Goal: Transaction & Acquisition: Purchase product/service

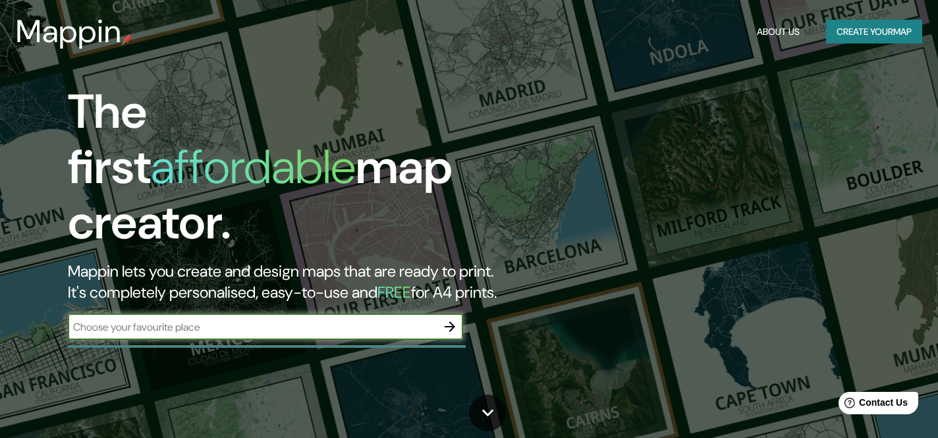
click at [854, 35] on button "Create your map" at bounding box center [874, 32] width 96 height 24
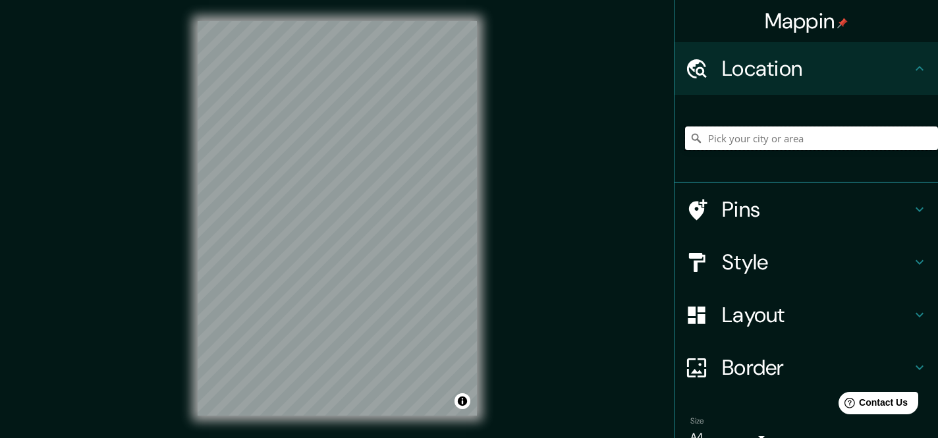
click at [761, 134] on input "Pick your city or area" at bounding box center [811, 138] width 253 height 24
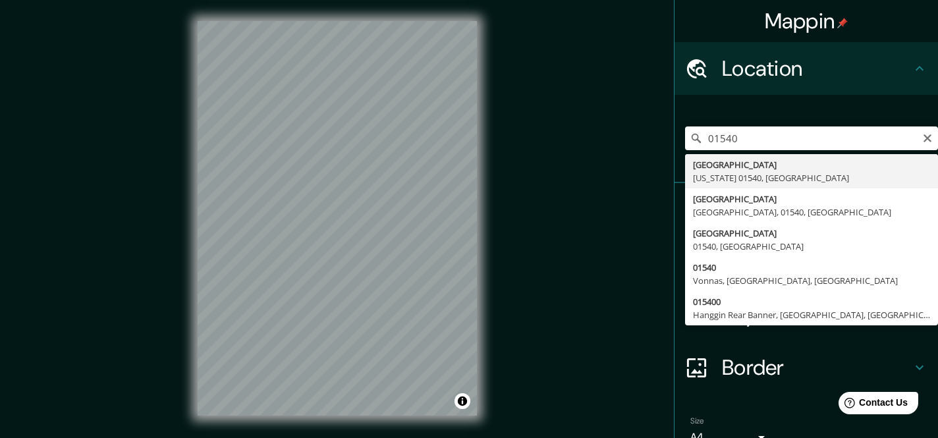
type input "[GEOGRAPHIC_DATA], [US_STATE] 01540, [GEOGRAPHIC_DATA]"
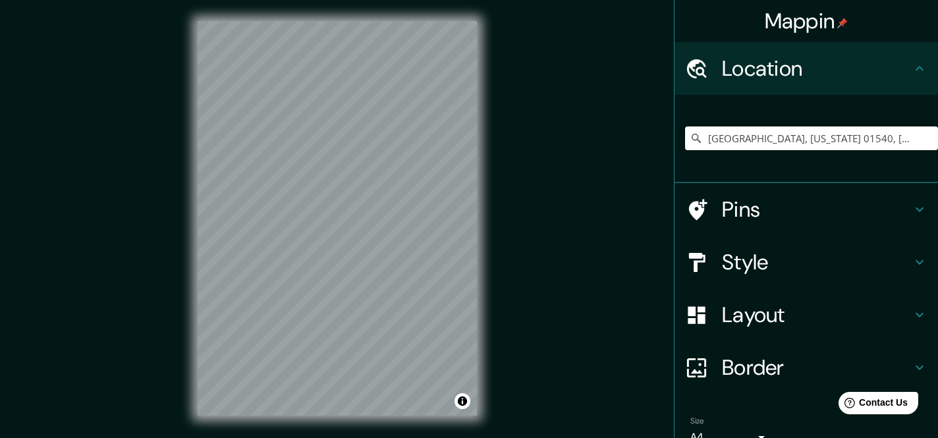
click at [784, 225] on div "Pins" at bounding box center [805, 209] width 263 height 53
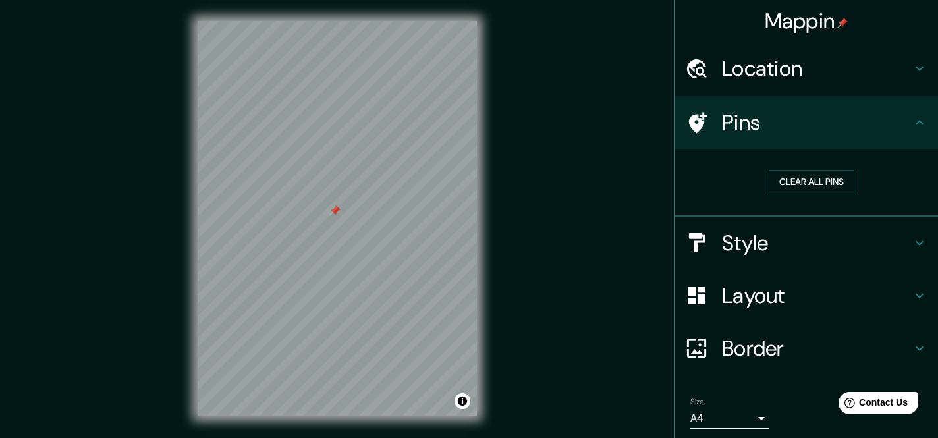
drag, startPoint x: 358, startPoint y: 180, endPoint x: 315, endPoint y: 202, distance: 47.1
click at [329, 205] on div at bounding box center [334, 210] width 11 height 11
click at [829, 180] on button "Clear all pins" at bounding box center [812, 182] width 86 height 24
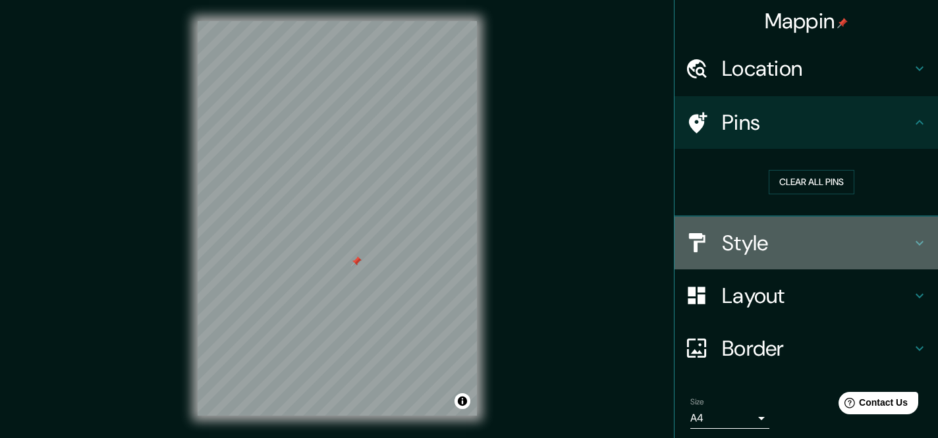
click at [738, 242] on h4 "Style" at bounding box center [817, 243] width 190 height 26
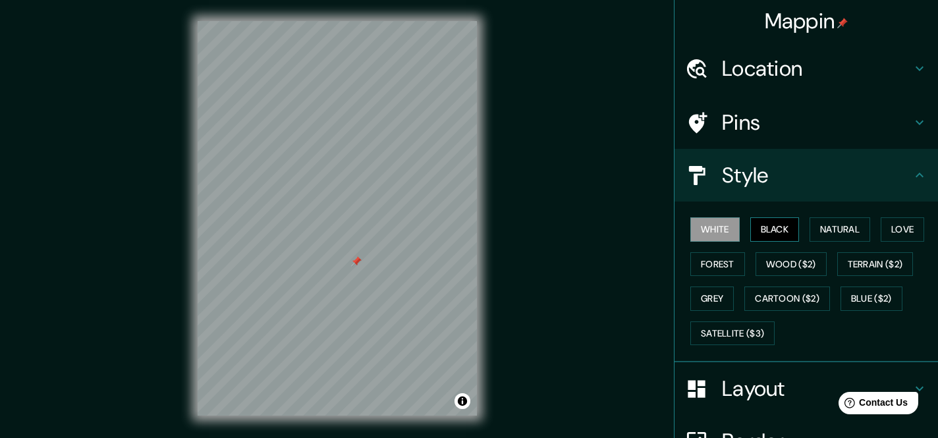
click at [774, 232] on button "Black" at bounding box center [774, 229] width 49 height 24
click at [730, 233] on button "White" at bounding box center [714, 229] width 49 height 24
click at [864, 223] on button "Natural" at bounding box center [839, 229] width 61 height 24
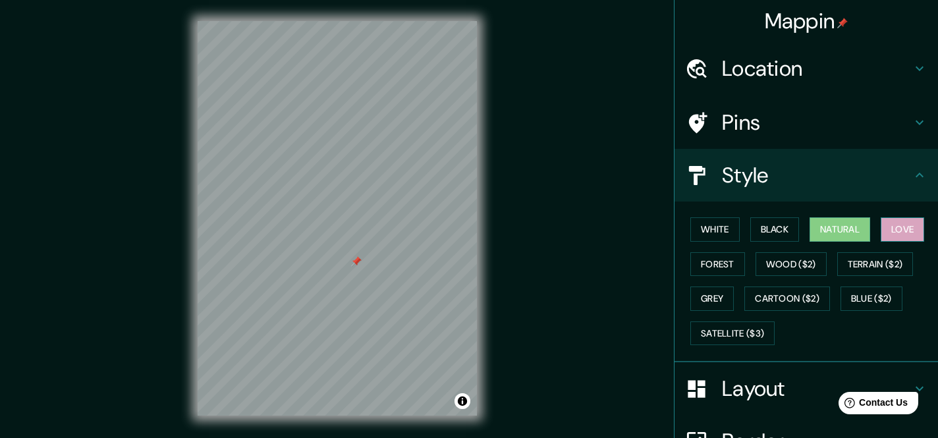
click at [904, 227] on button "Love" at bounding box center [902, 229] width 43 height 24
click at [734, 260] on button "Forest" at bounding box center [717, 264] width 55 height 24
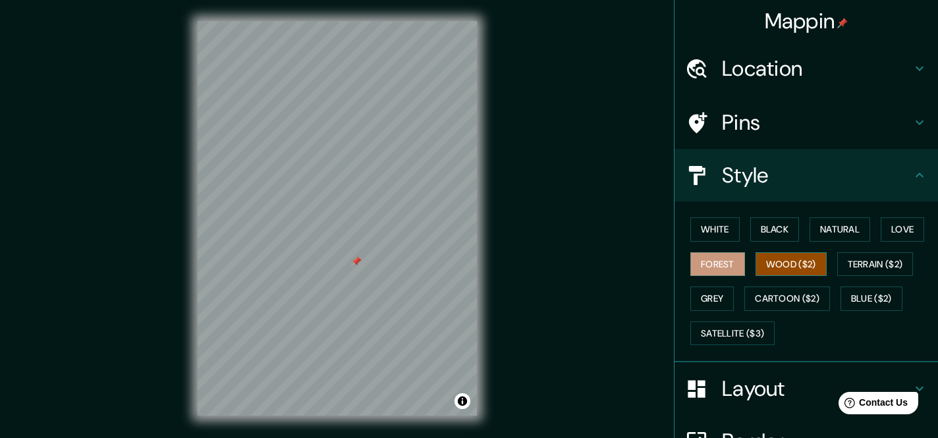
click at [802, 261] on button "Wood ($2)" at bounding box center [790, 264] width 71 height 24
click at [873, 270] on button "Terrain ($2)" at bounding box center [875, 264] width 76 height 24
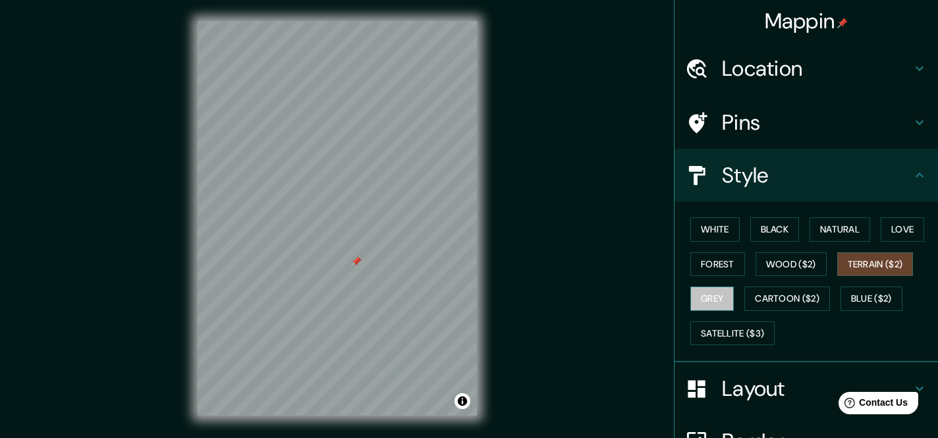
click at [726, 299] on button "Grey" at bounding box center [711, 298] width 43 height 24
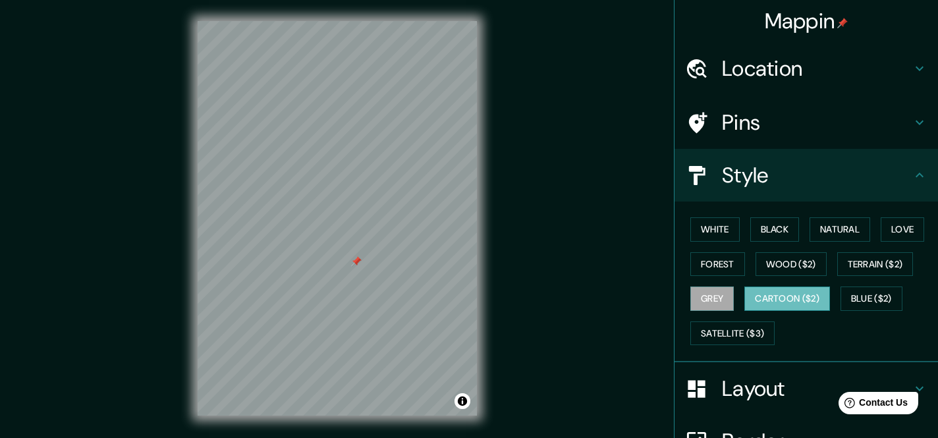
click at [772, 293] on button "Cartoon ($2)" at bounding box center [787, 298] width 86 height 24
click at [865, 302] on button "Blue ($2)" at bounding box center [871, 298] width 62 height 24
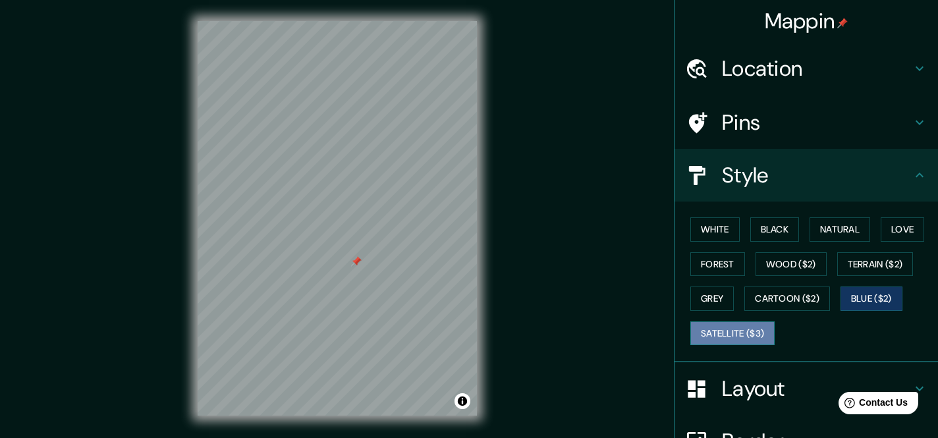
click at [726, 330] on button "Satellite ($3)" at bounding box center [732, 333] width 84 height 24
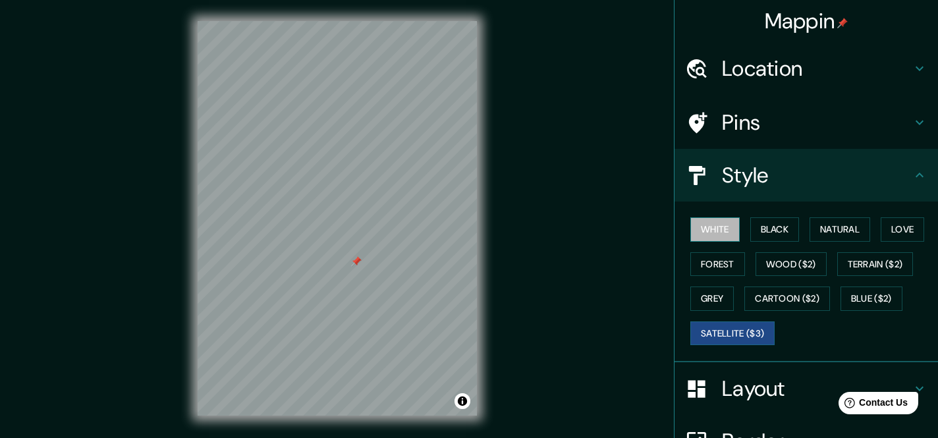
click at [719, 234] on button "White" at bounding box center [714, 229] width 49 height 24
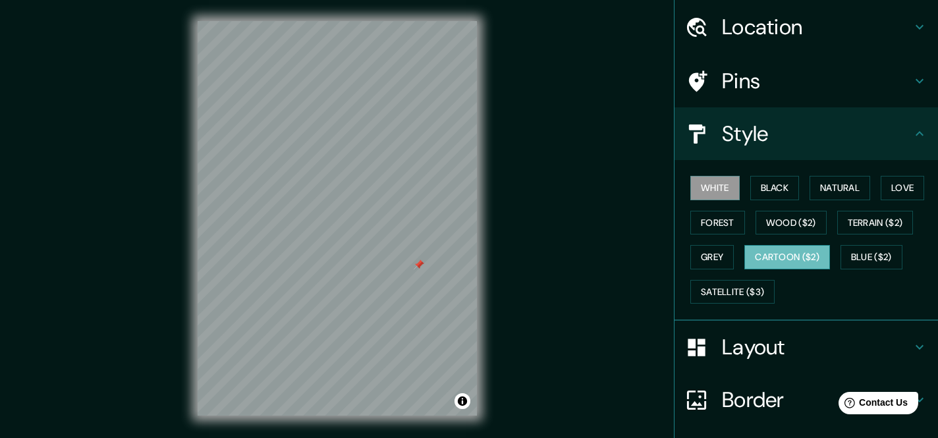
scroll to position [58, 0]
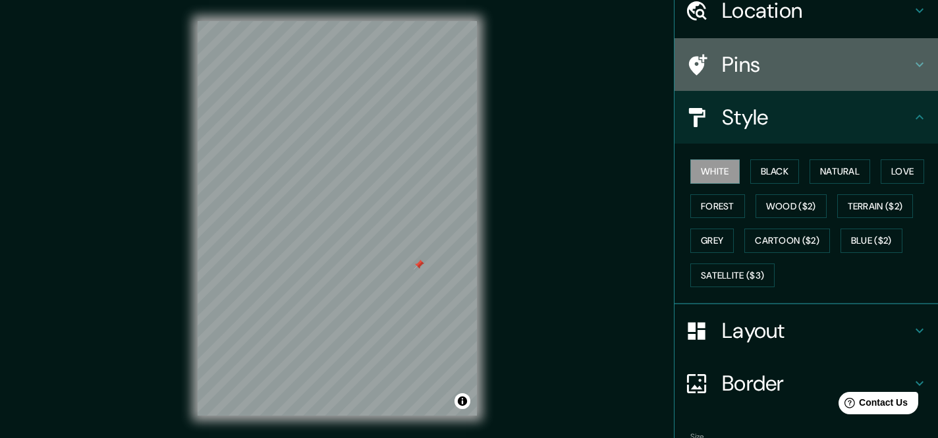
click at [813, 70] on h4 "Pins" at bounding box center [817, 64] width 190 height 26
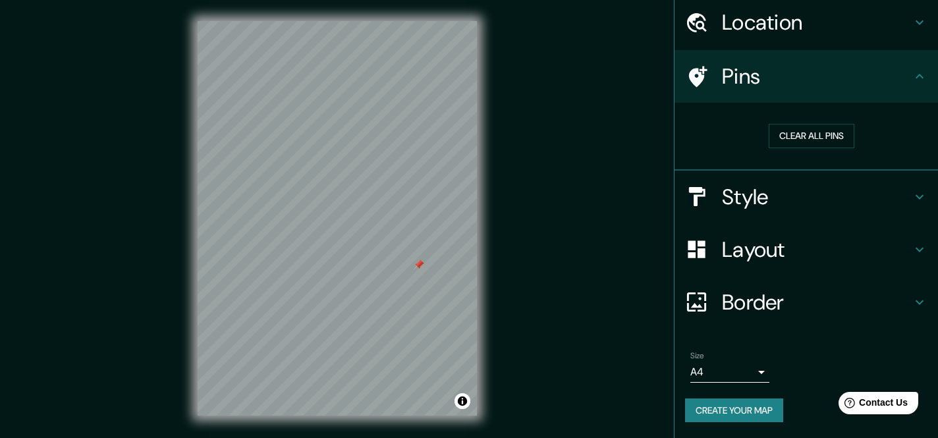
scroll to position [46, 0]
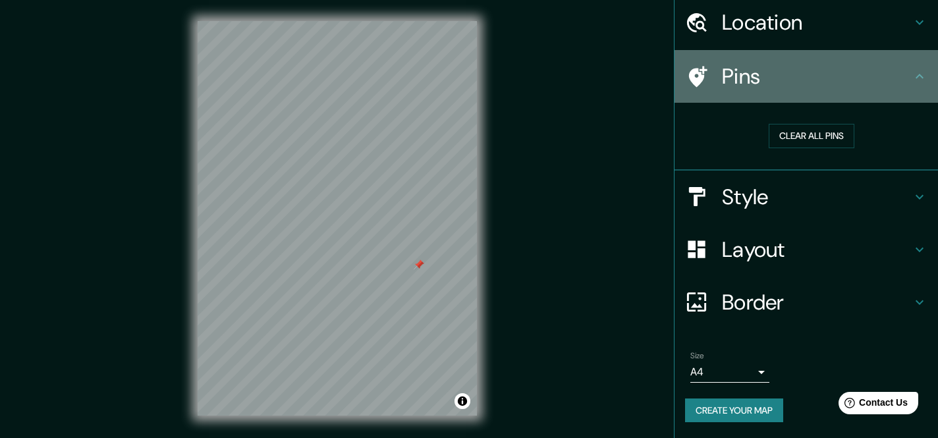
click at [776, 95] on div "Pins" at bounding box center [805, 76] width 263 height 53
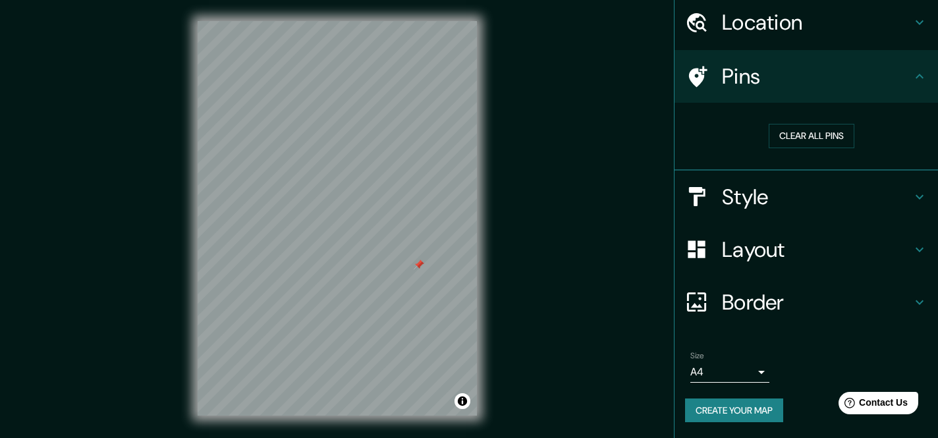
click at [419, 266] on div at bounding box center [419, 264] width 11 height 11
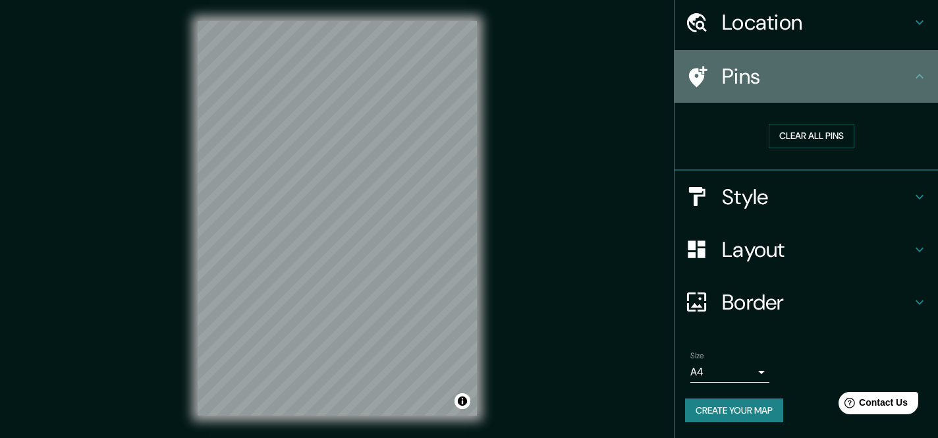
click at [802, 51] on div "Pins" at bounding box center [805, 76] width 263 height 53
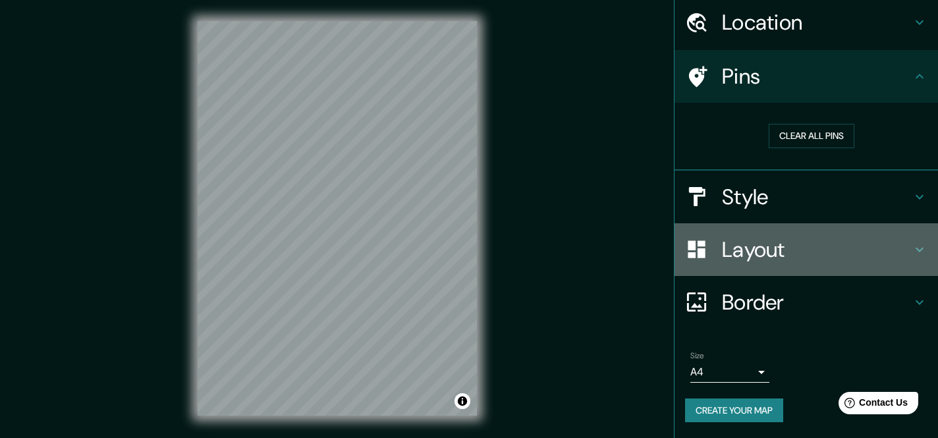
click at [741, 258] on h4 "Layout" at bounding box center [817, 249] width 190 height 26
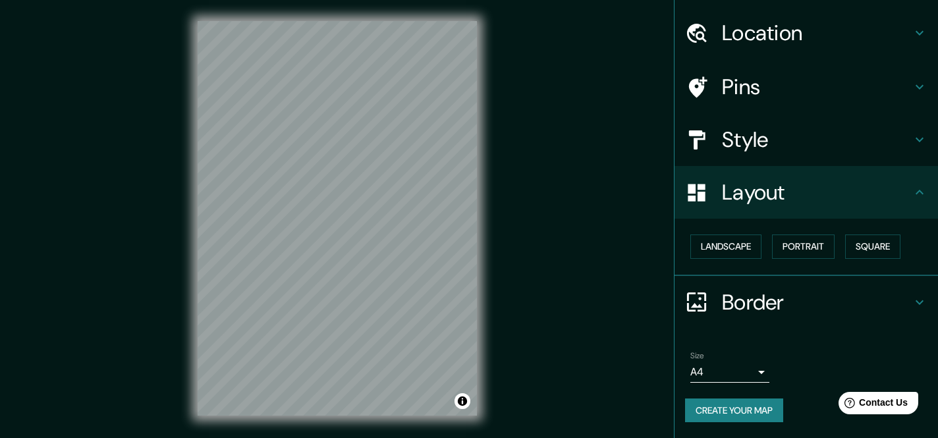
scroll to position [36, 0]
click at [796, 289] on h4 "Border" at bounding box center [817, 302] width 190 height 26
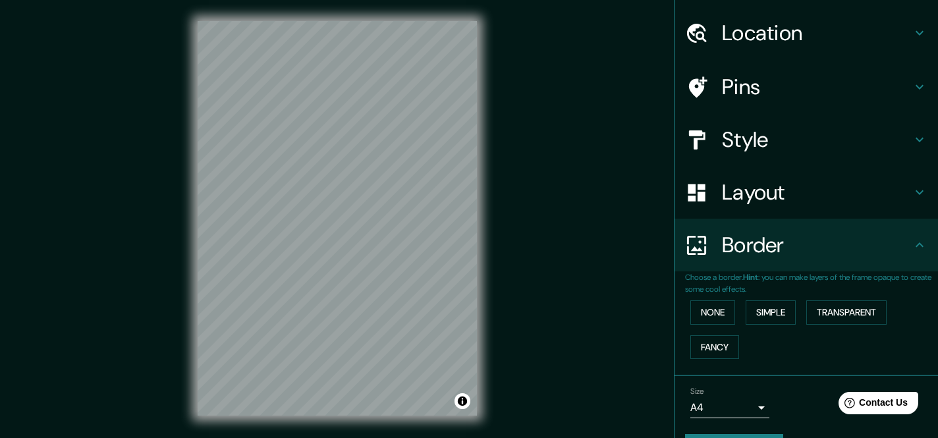
click at [798, 261] on div "Border" at bounding box center [805, 245] width 263 height 53
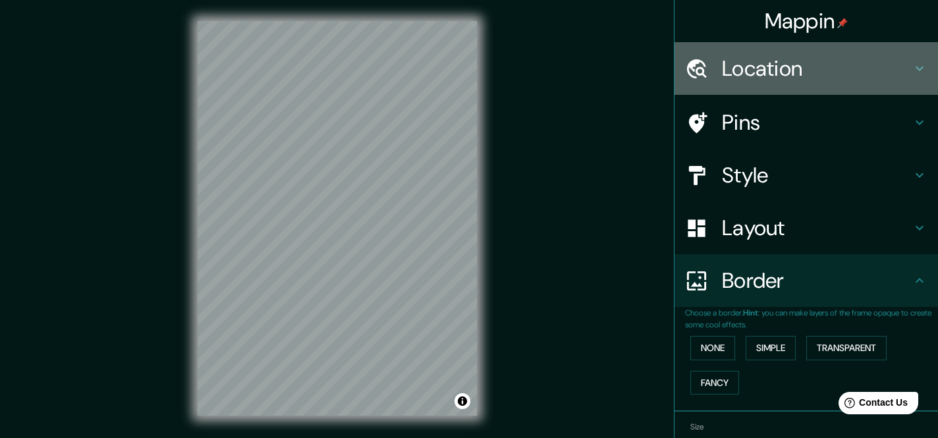
click at [821, 70] on h4 "Location" at bounding box center [817, 68] width 190 height 26
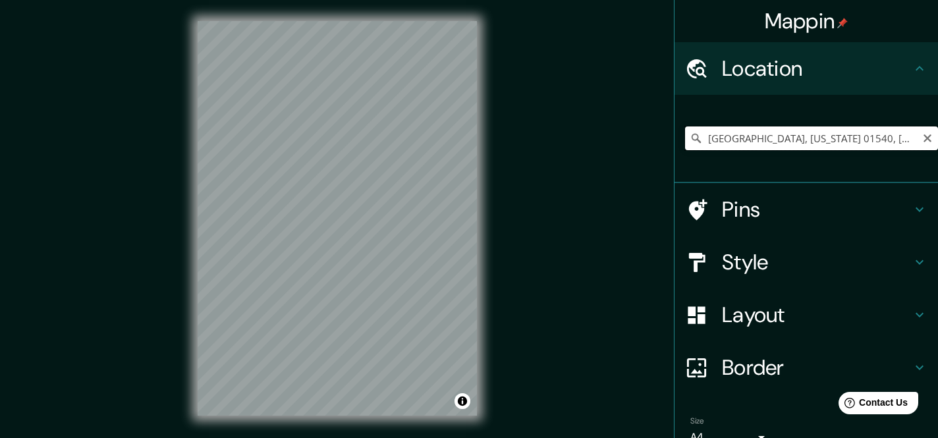
click at [792, 135] on input "[GEOGRAPHIC_DATA], [US_STATE] 01540, [GEOGRAPHIC_DATA]" at bounding box center [811, 138] width 253 height 24
click at [921, 140] on input "[GEOGRAPHIC_DATA], [US_STATE] 01540, [GEOGRAPHIC_DATA]" at bounding box center [811, 138] width 253 height 24
click at [933, 139] on input "[GEOGRAPHIC_DATA], [US_STATE] 01540, [GEOGRAPHIC_DATA]" at bounding box center [811, 138] width 253 height 24
click at [925, 141] on icon "Clear" at bounding box center [927, 138] width 8 height 8
click at [776, 133] on input "Pick your city or area" at bounding box center [811, 138] width 253 height 24
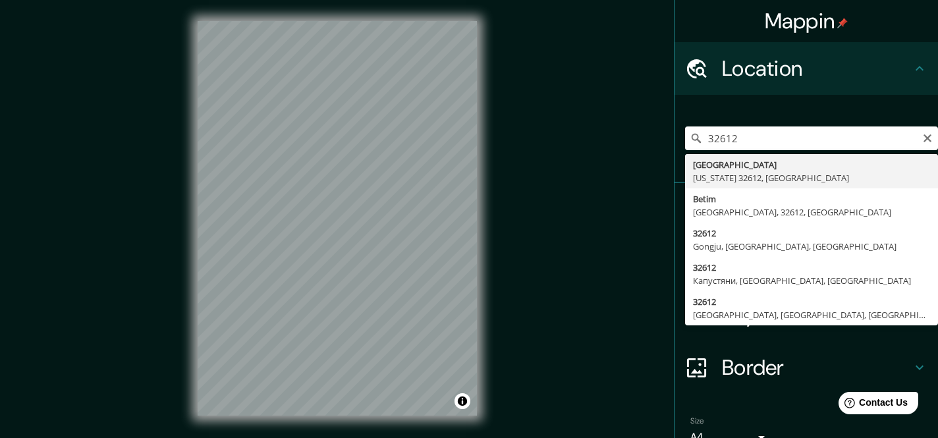
type input "[GEOGRAPHIC_DATA], [US_STATE] 32612, [GEOGRAPHIC_DATA]"
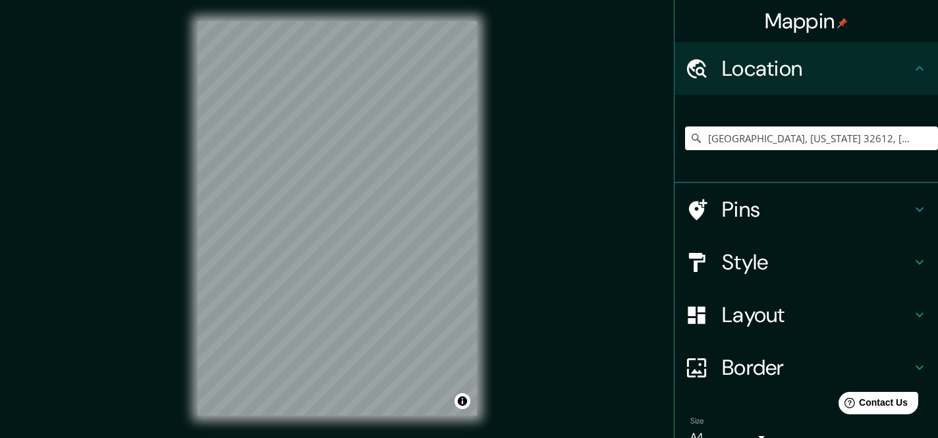
click at [406, 0] on html "Mappin Location [GEOGRAPHIC_DATA][US_STATE], [GEOGRAPHIC_DATA] Pins Style Layou…" at bounding box center [469, 219] width 938 height 438
